Goal: Navigation & Orientation: Find specific page/section

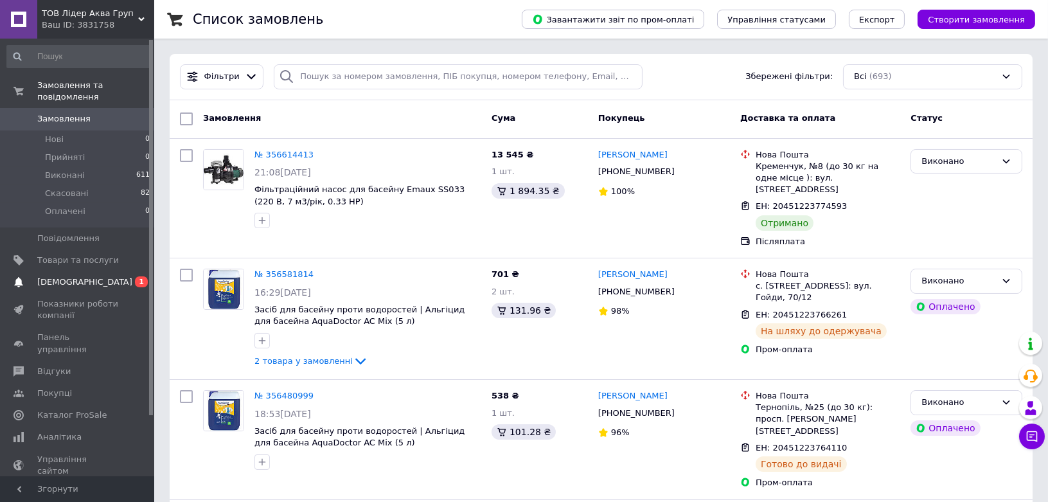
click at [91, 276] on span "[DEMOGRAPHIC_DATA]" at bounding box center [78, 282] width 82 height 12
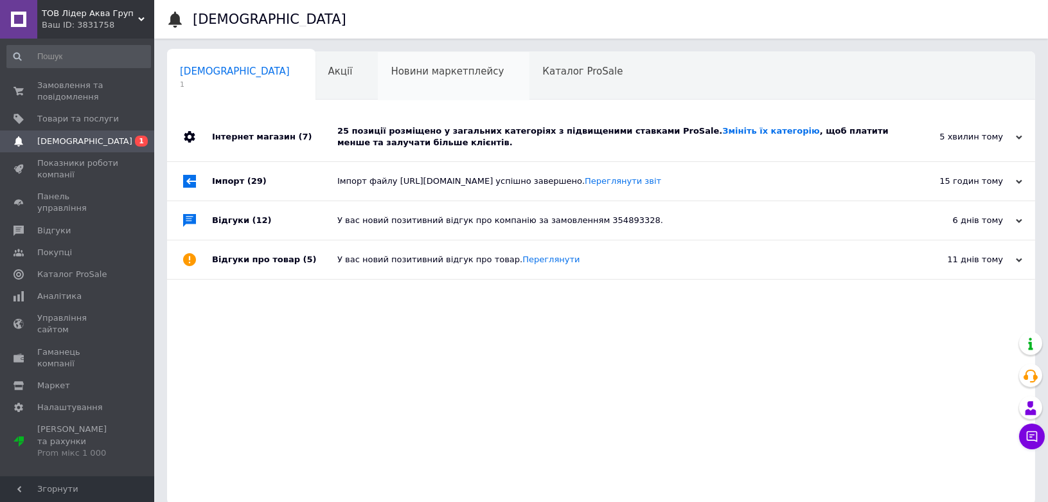
click at [404, 67] on span "Новини маркетплейсу" at bounding box center [447, 72] width 113 height 12
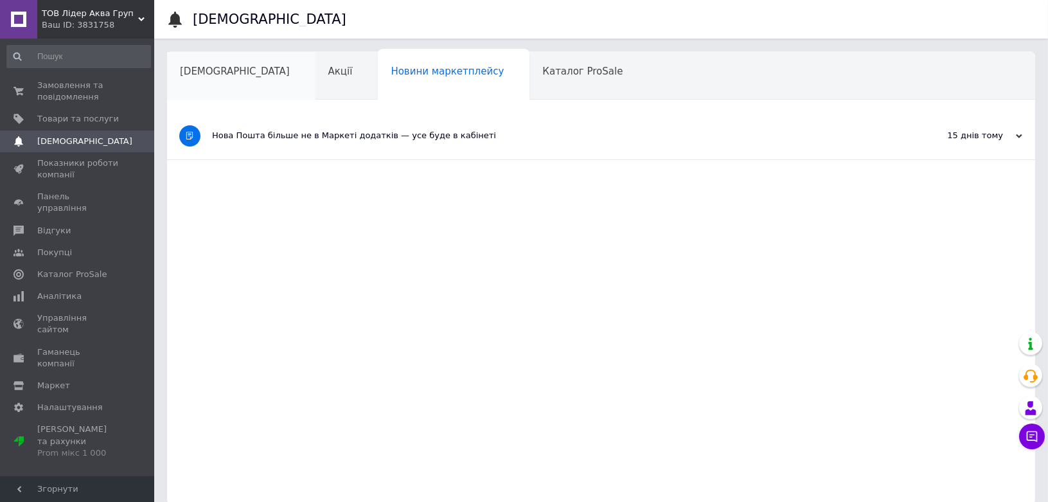
click at [216, 66] on span "[DEMOGRAPHIC_DATA]" at bounding box center [235, 72] width 110 height 12
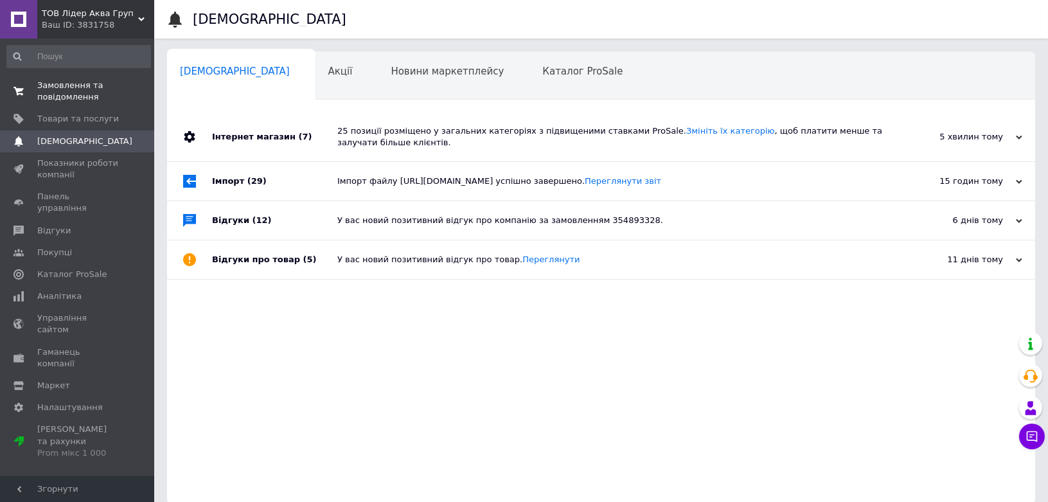
click at [107, 93] on span "Замовлення та повідомлення" at bounding box center [78, 91] width 82 height 23
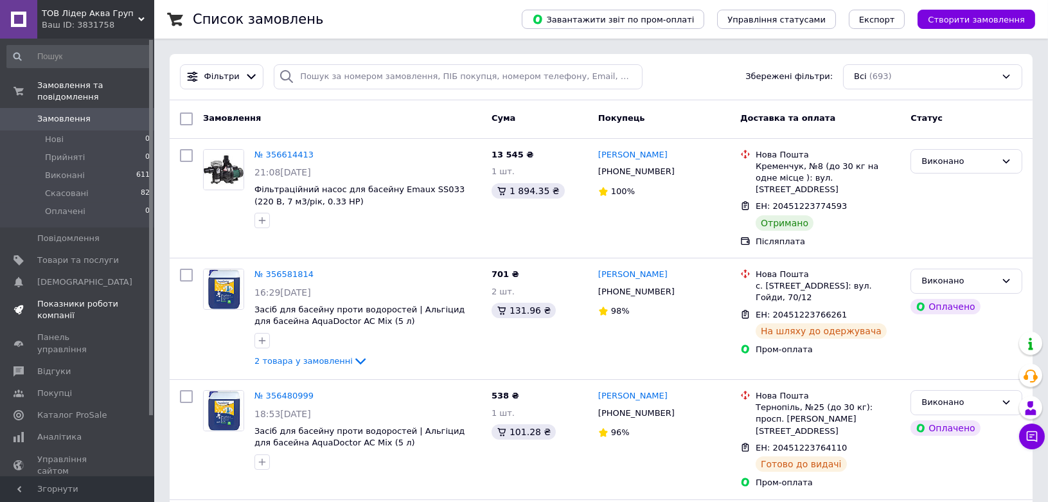
click at [69, 298] on span "Показники роботи компанії" at bounding box center [78, 309] width 82 height 23
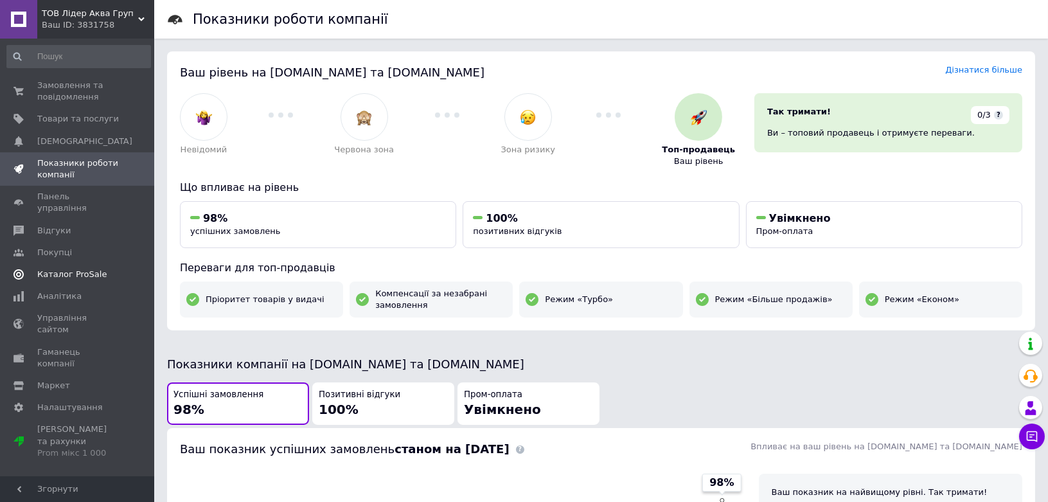
click at [67, 269] on span "Каталог ProSale" at bounding box center [71, 275] width 69 height 12
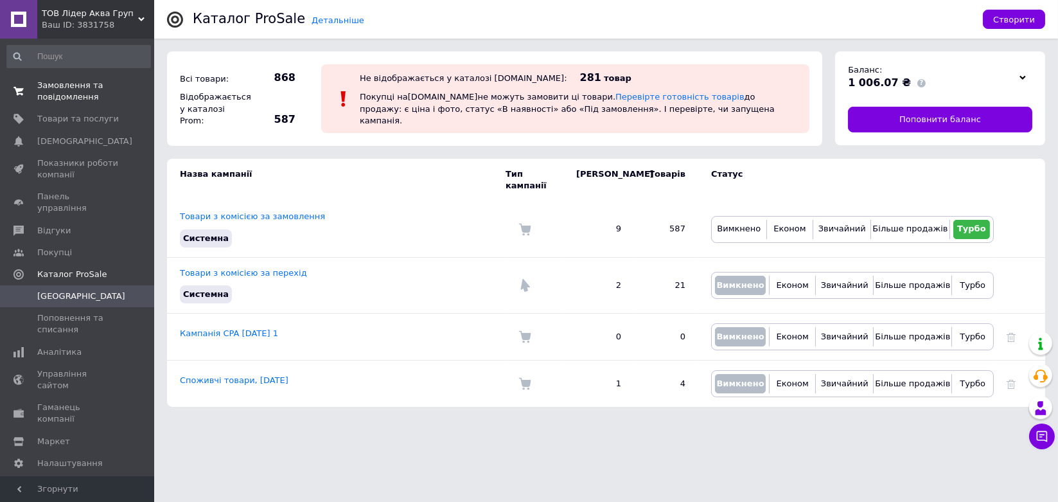
click at [92, 91] on span "Замовлення та повідомлення" at bounding box center [78, 91] width 82 height 23
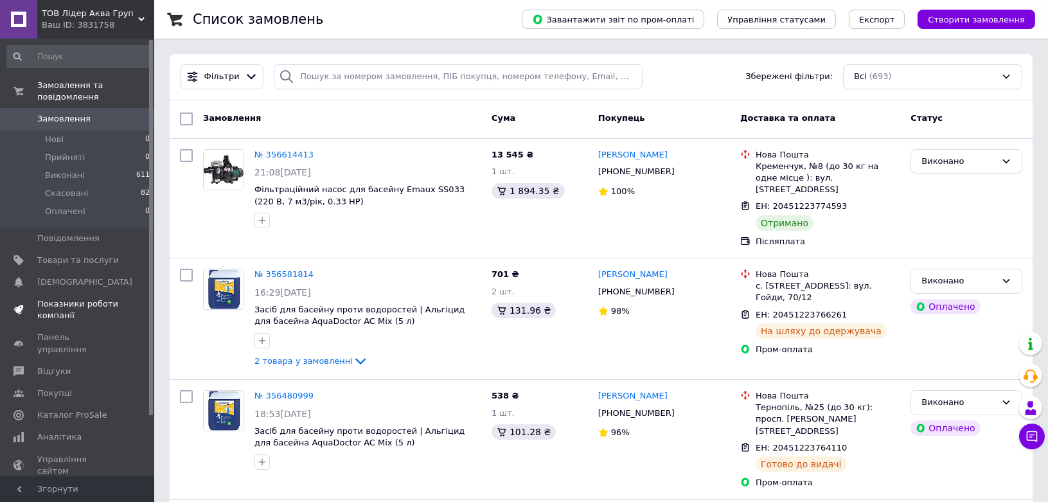
click at [76, 298] on span "Показники роботи компанії" at bounding box center [78, 309] width 82 height 23
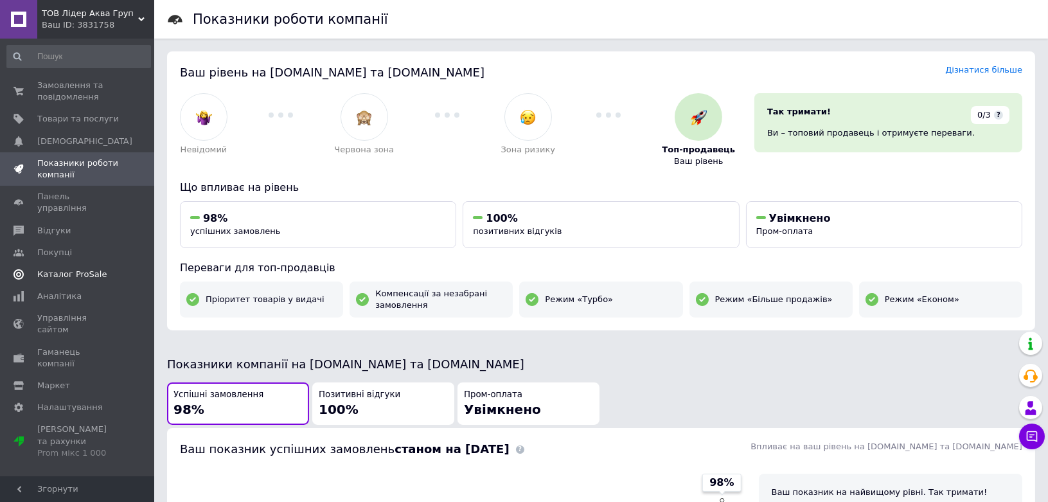
click at [40, 269] on span "Каталог ProSale" at bounding box center [71, 275] width 69 height 12
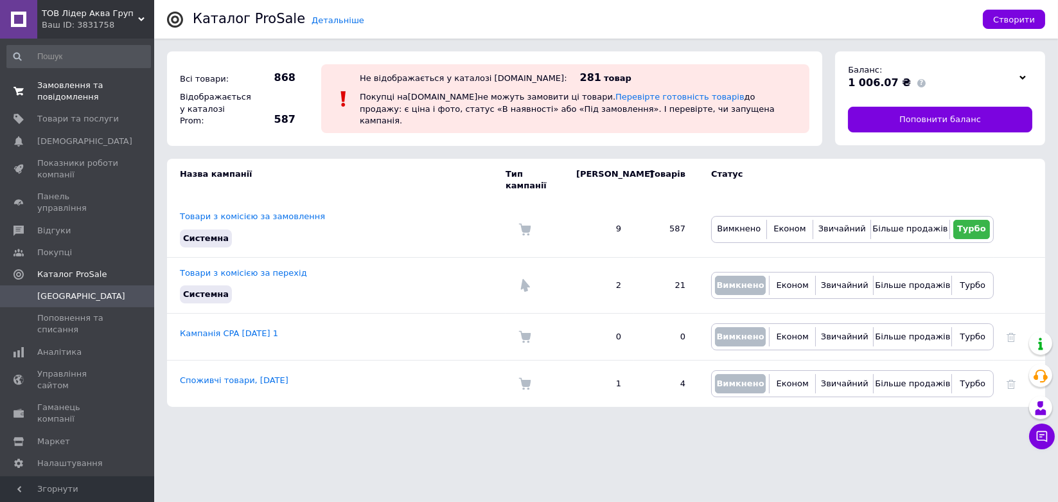
click at [77, 93] on span "Замовлення та повідомлення" at bounding box center [78, 91] width 82 height 23
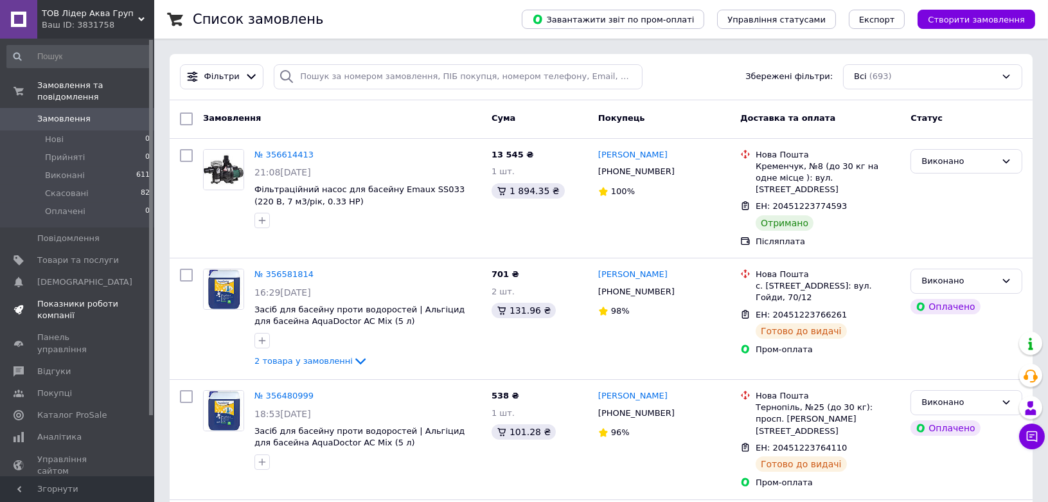
click at [62, 298] on span "Показники роботи компанії" at bounding box center [78, 309] width 82 height 23
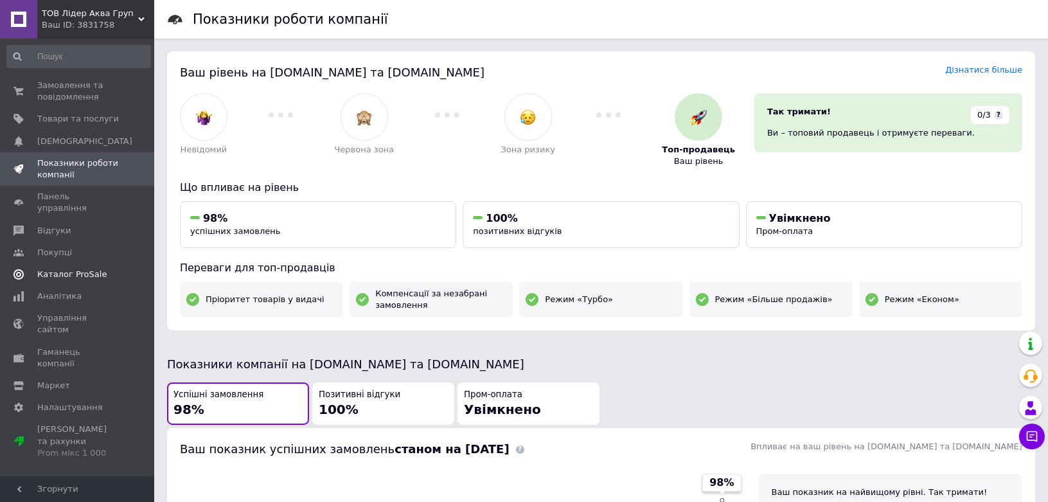
click at [59, 269] on span "Каталог ProSale" at bounding box center [71, 275] width 69 height 12
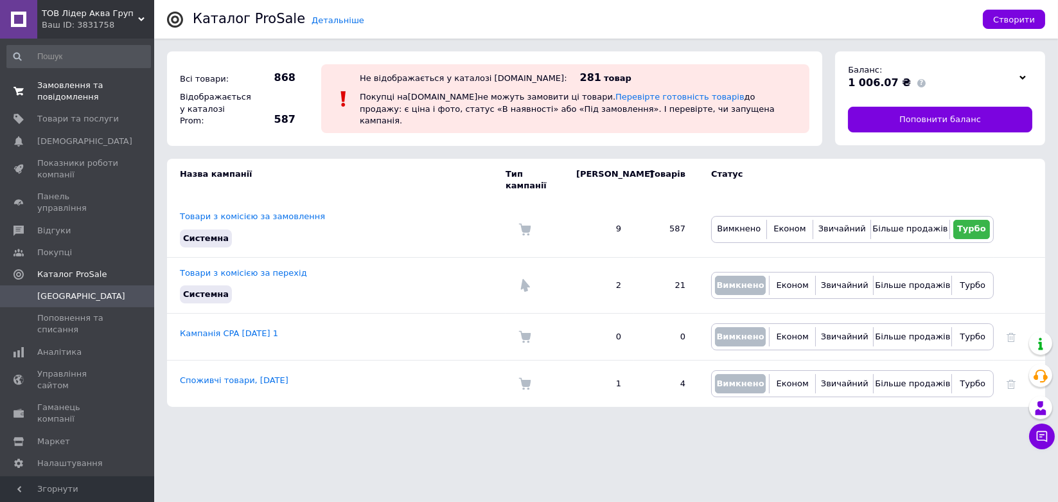
click at [87, 90] on span "Замовлення та повідомлення" at bounding box center [78, 91] width 82 height 23
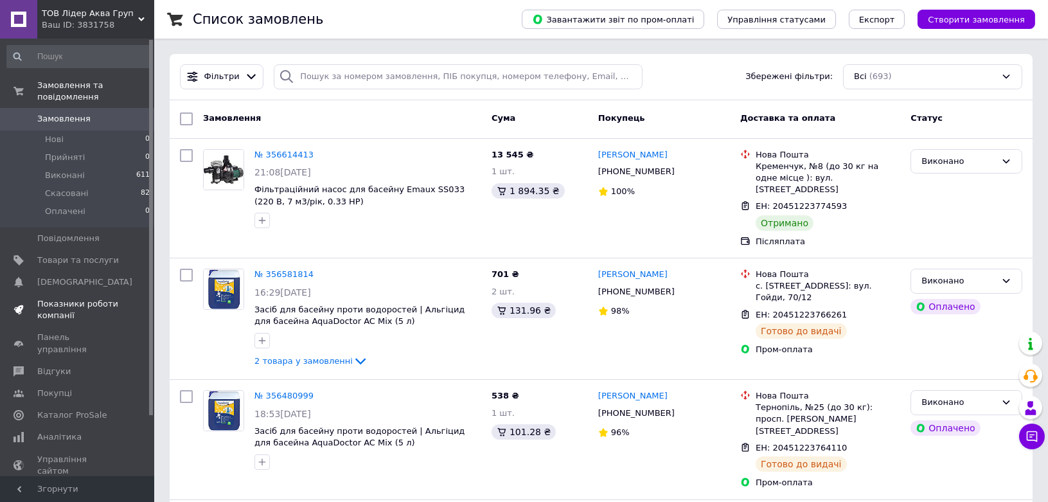
click at [81, 301] on span "Показники роботи компанії" at bounding box center [78, 309] width 82 height 23
